Goal: Information Seeking & Learning: Learn about a topic

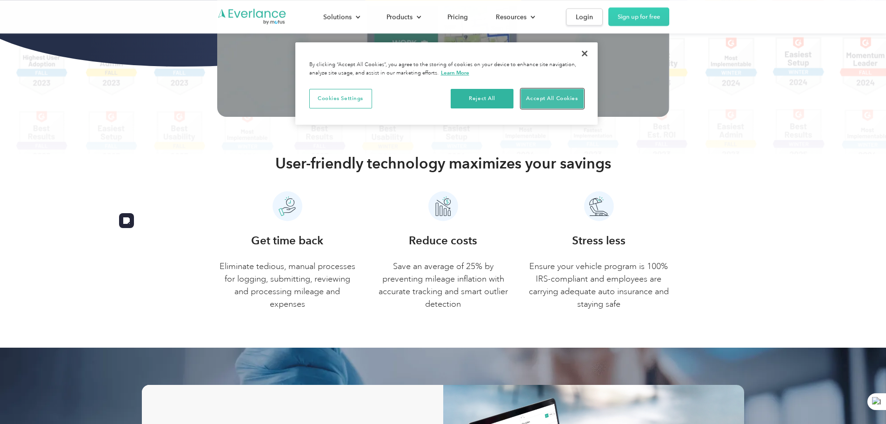
click at [556, 94] on button "Accept All Cookies" at bounding box center [552, 99] width 63 height 20
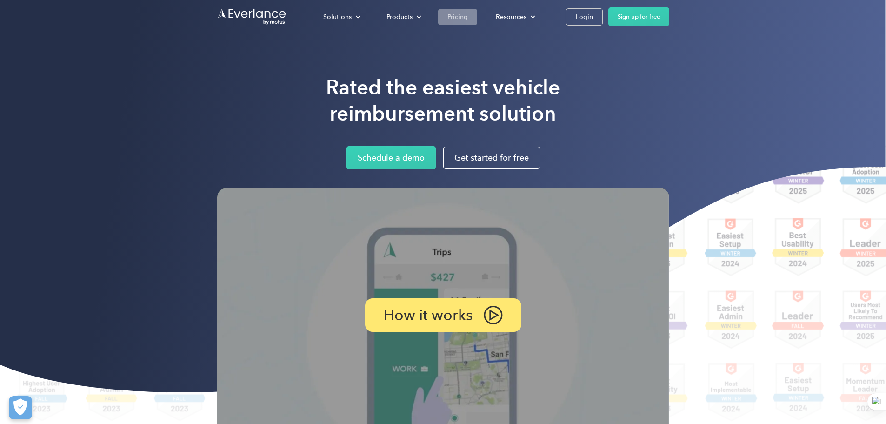
click at [477, 15] on link "Pricing" at bounding box center [457, 17] width 39 height 16
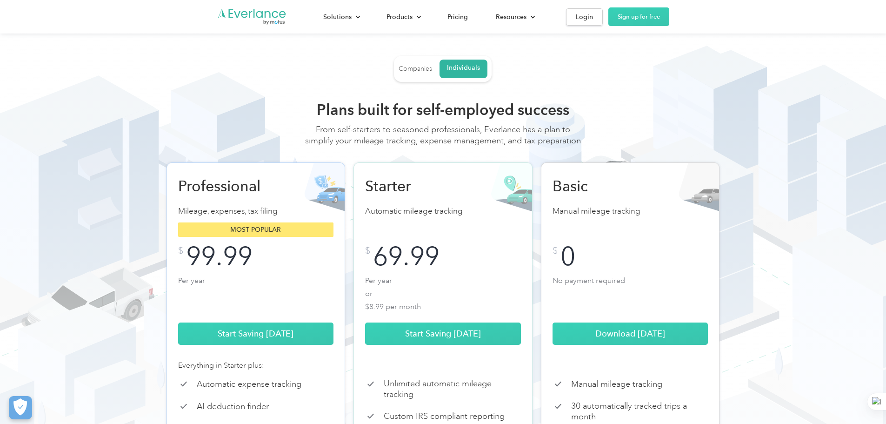
click at [419, 73] on div "Companies" at bounding box center [415, 69] width 33 height 8
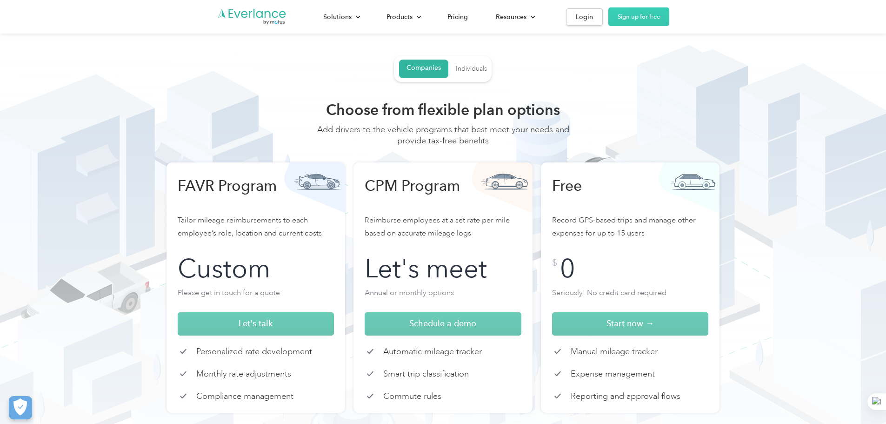
click at [478, 72] on div "Individuals" at bounding box center [471, 69] width 31 height 8
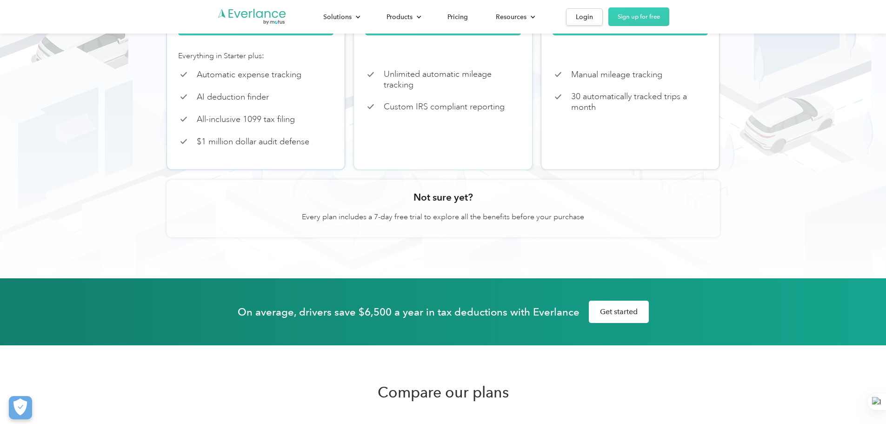
scroll to position [140, 0]
